Goal: Task Accomplishment & Management: Use online tool/utility

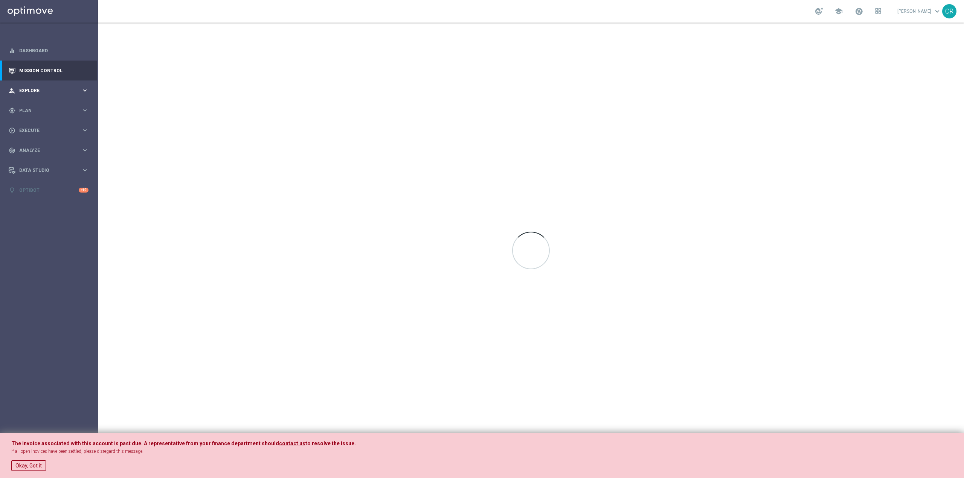
click at [54, 87] on div "person_search Explore" at bounding box center [45, 90] width 73 height 7
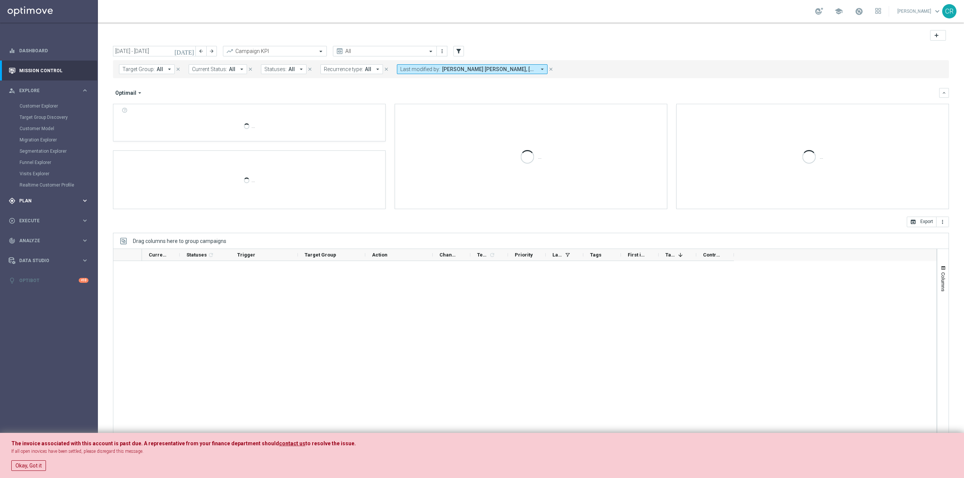
click at [63, 199] on span "Plan" at bounding box center [50, 201] width 62 height 5
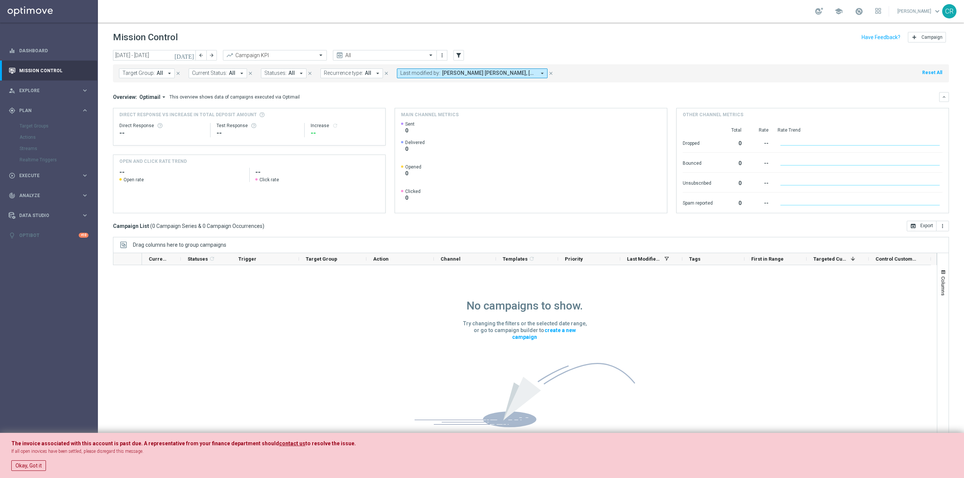
click at [191, 56] on icon "[DATE]" at bounding box center [184, 55] width 20 height 7
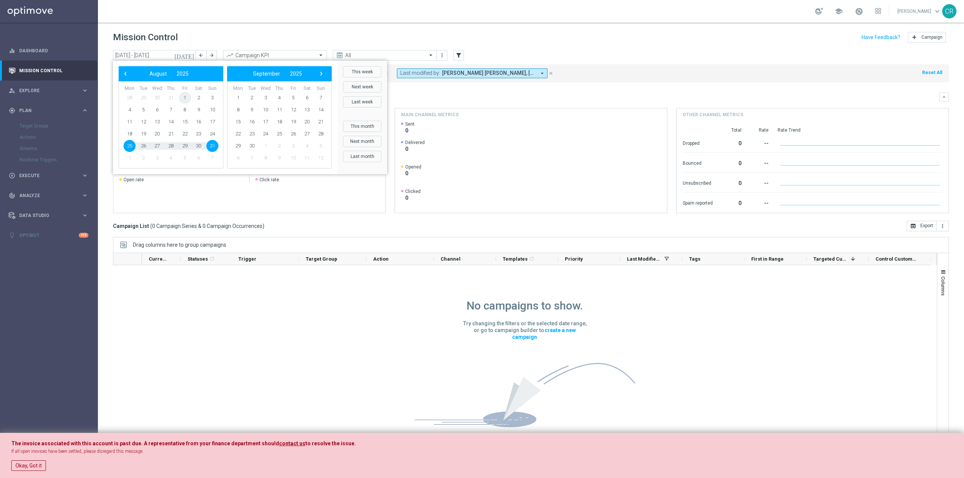
click at [185, 100] on span "1" at bounding box center [185, 98] width 12 height 12
click at [215, 128] on td "24" at bounding box center [212, 134] width 14 height 12
click at [210, 133] on span "24" at bounding box center [212, 134] width 12 height 12
type input "01 Aug 2025 - 24 Aug 2025"
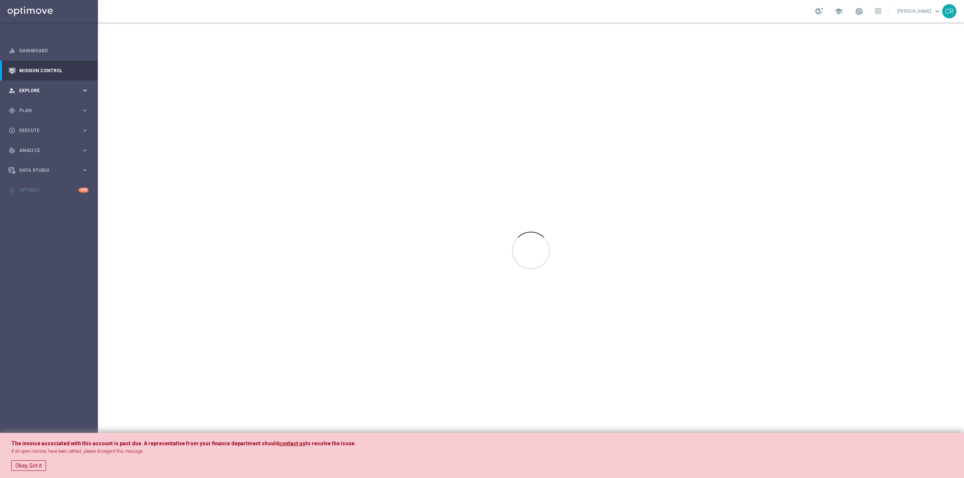
click at [44, 89] on span "Explore" at bounding box center [50, 90] width 62 height 5
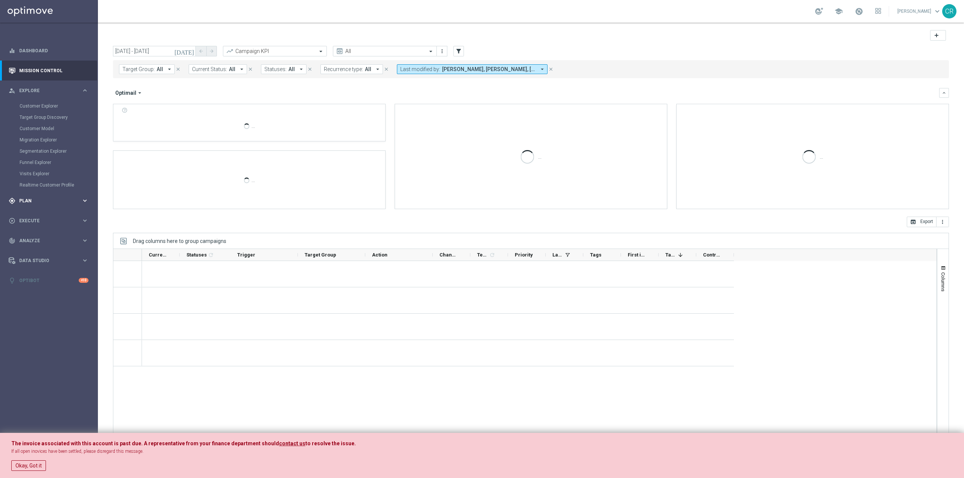
click at [61, 198] on div "gps_fixed Plan" at bounding box center [45, 201] width 73 height 7
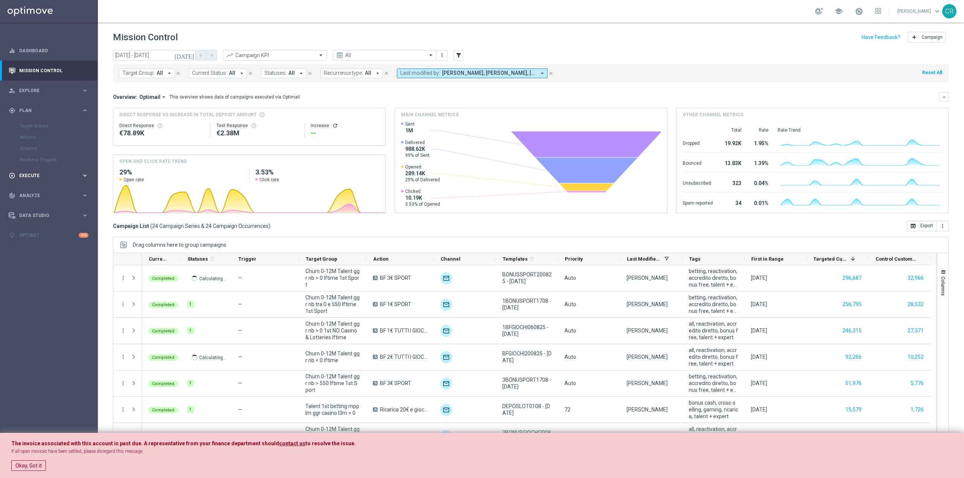
click at [70, 177] on span "Execute" at bounding box center [50, 176] width 62 height 5
click at [70, 177] on div "track_changes Analyze keyboard_arrow_right" at bounding box center [48, 173] width 97 height 20
click at [53, 256] on div "Data Studio keyboard_arrow_right" at bounding box center [48, 261] width 97 height 20
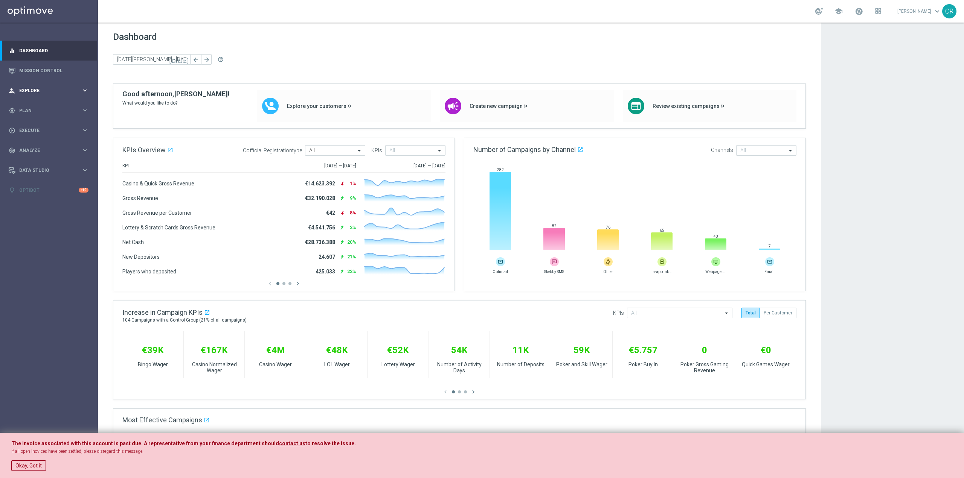
click at [46, 92] on span "Explore" at bounding box center [50, 90] width 62 height 5
click at [40, 201] on span "Plan" at bounding box center [50, 201] width 62 height 5
click at [53, 174] on span "Execute" at bounding box center [50, 176] width 62 height 5
click at [53, 174] on span "Analyze" at bounding box center [50, 173] width 62 height 5
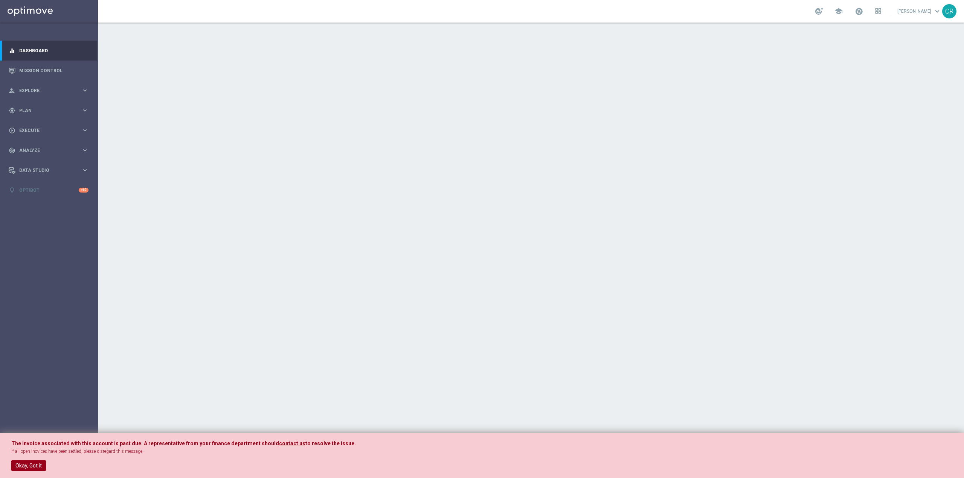
click at [35, 468] on button "Okay, Got it" at bounding box center [28, 466] width 35 height 11
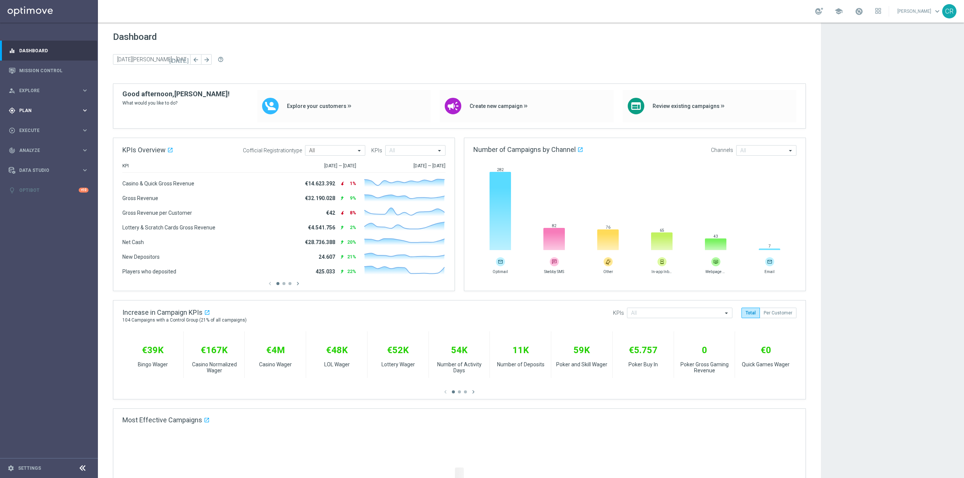
click at [44, 110] on span "Plan" at bounding box center [50, 110] width 62 height 5
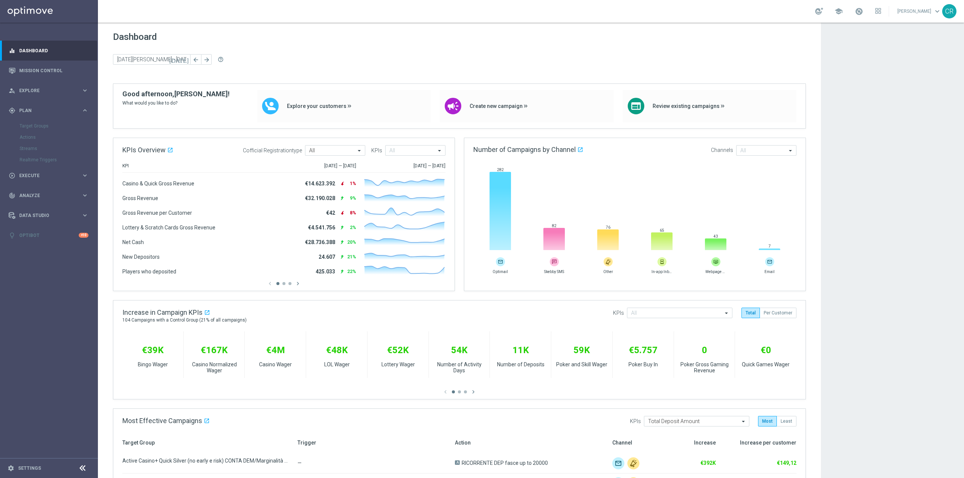
click at [56, 309] on sidenavbar "equalizer Dashboard Mission Control" at bounding box center [49, 239] width 98 height 478
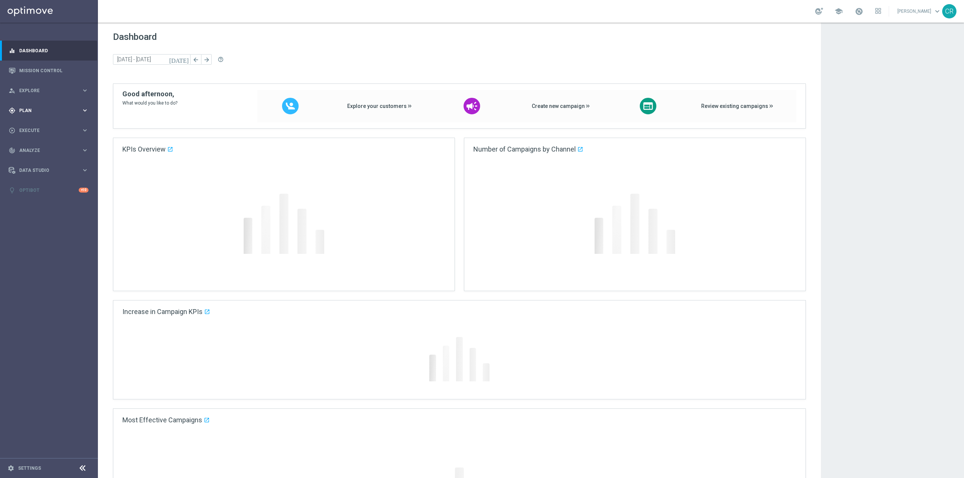
click at [62, 110] on span "Plan" at bounding box center [50, 110] width 62 height 5
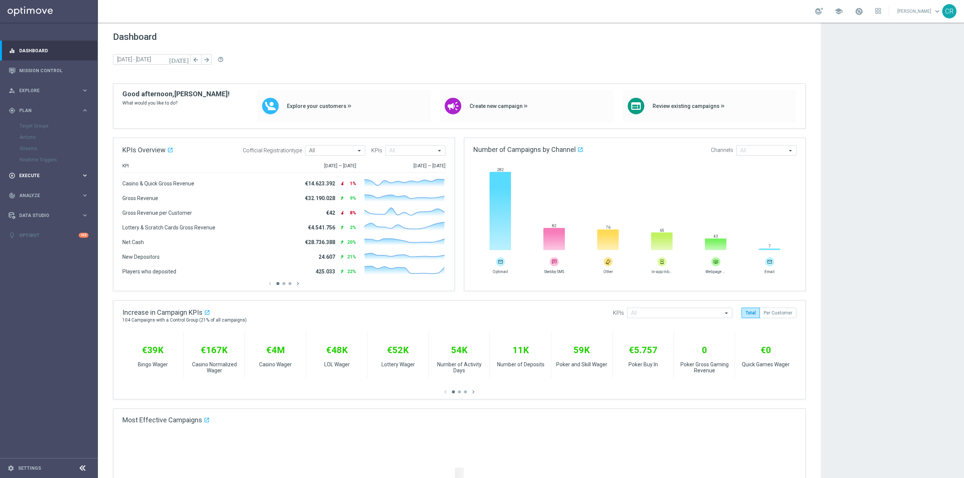
click at [54, 177] on span "Execute" at bounding box center [50, 176] width 62 height 5
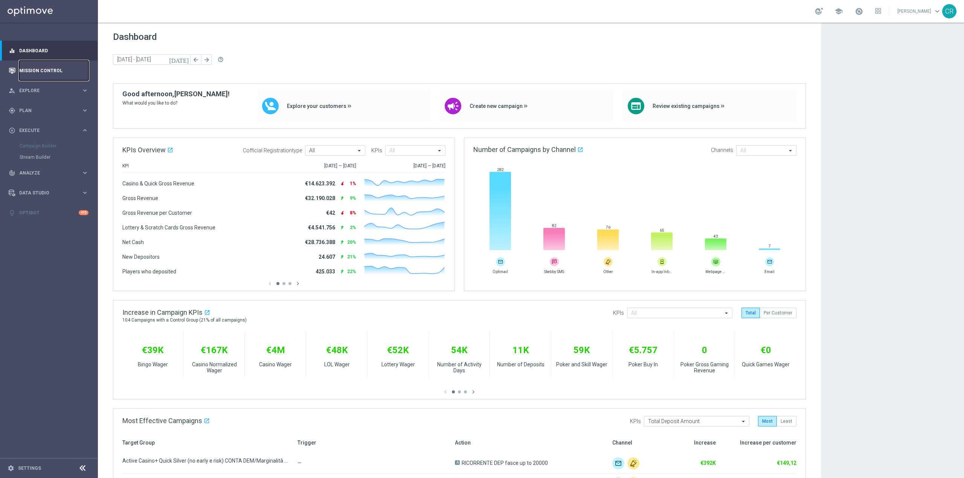
click at [37, 73] on link "Mission Control" at bounding box center [53, 71] width 69 height 20
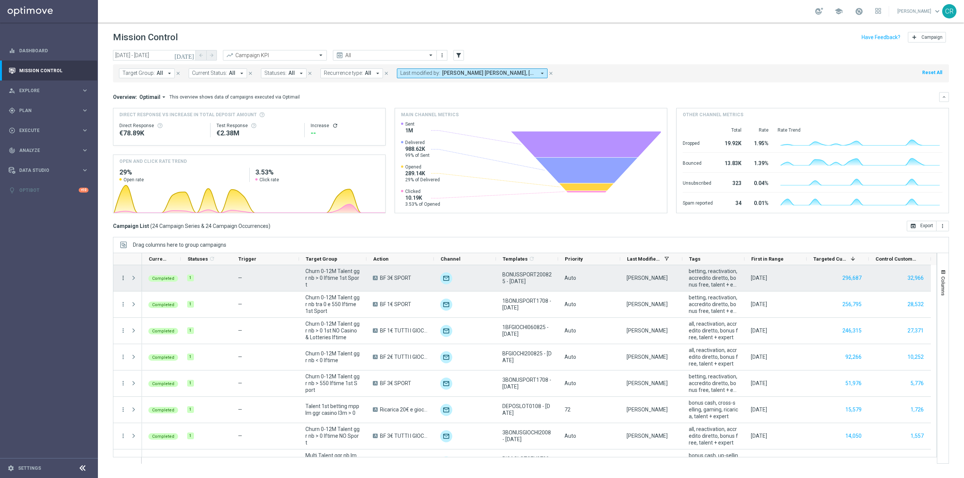
click at [122, 276] on icon "more_vert" at bounding box center [123, 278] width 7 height 7
click at [152, 322] on div "bar_chart Go to Campaign Analysis" at bounding box center [168, 325] width 85 height 11
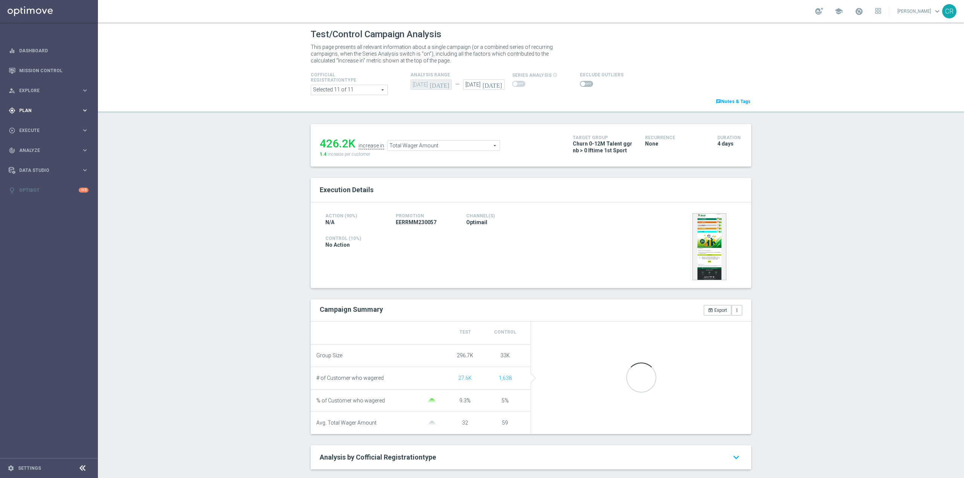
click at [65, 113] on div "gps_fixed Plan" at bounding box center [45, 110] width 73 height 7
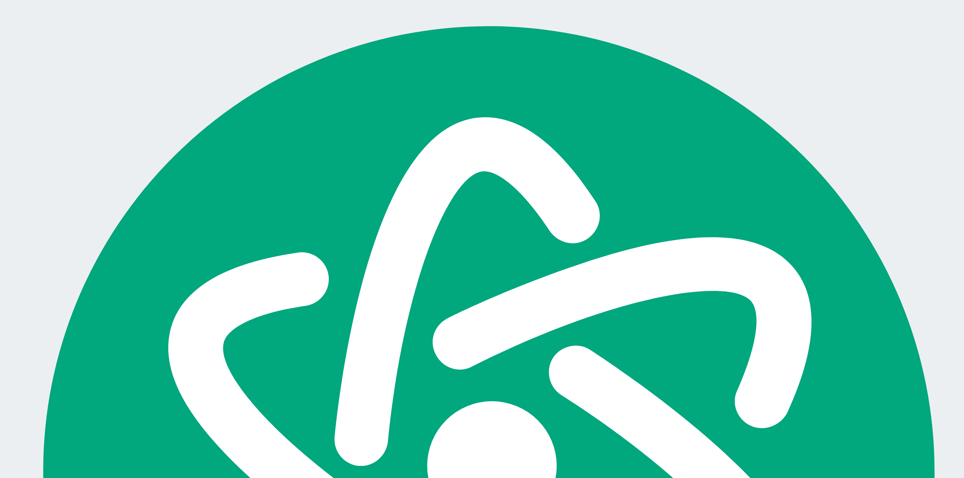
scroll to position [15679, 0]
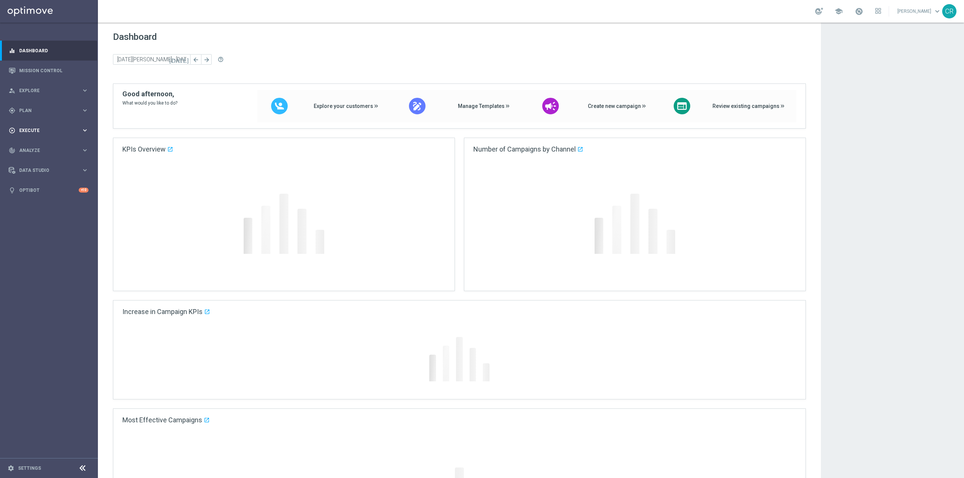
click at [41, 127] on div "play_circle_outline Execute" at bounding box center [45, 130] width 73 height 7
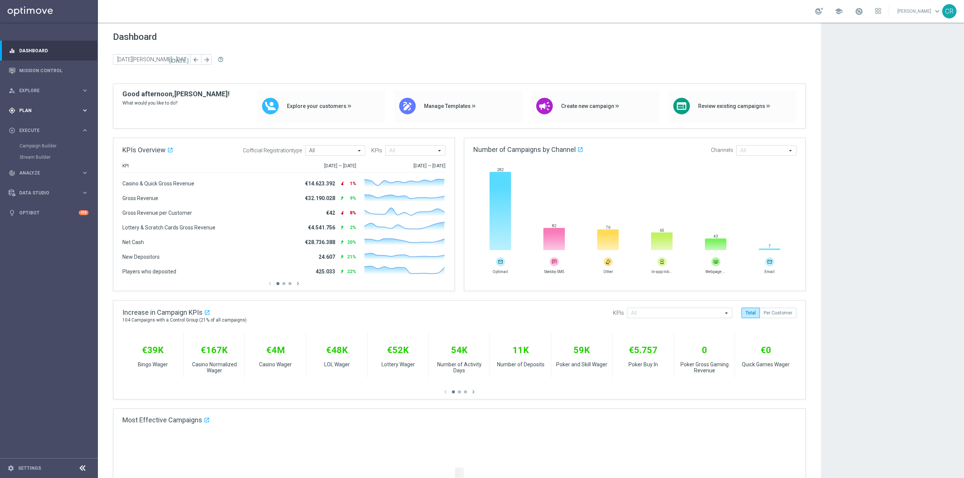
click at [46, 108] on div "gps_fixed Plan" at bounding box center [45, 110] width 73 height 7
click at [62, 205] on span "Analyze" at bounding box center [50, 207] width 62 height 5
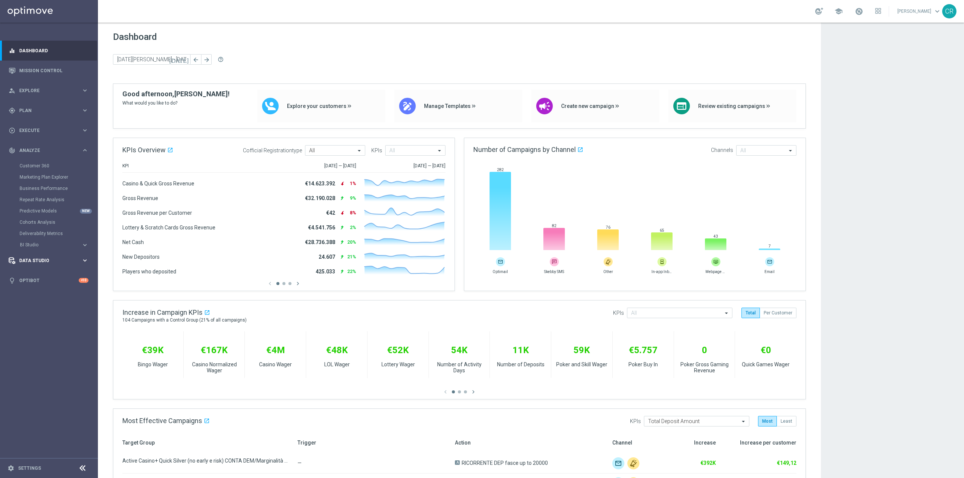
click at [63, 261] on span "Data Studio" at bounding box center [50, 261] width 62 height 5
click at [39, 91] on span "Explore" at bounding box center [50, 90] width 62 height 5
click at [64, 201] on span "Plan" at bounding box center [50, 201] width 62 height 5
click at [56, 149] on span "Templates" at bounding box center [47, 148] width 54 height 5
click at [33, 159] on link "Optimail" at bounding box center [50, 160] width 55 height 6
